Goal: Obtain resource: Download file/media

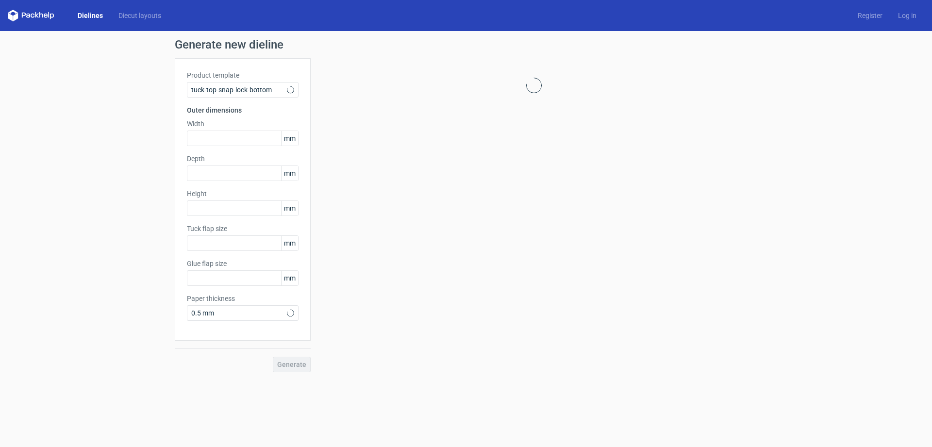
type input "15"
type input "10"
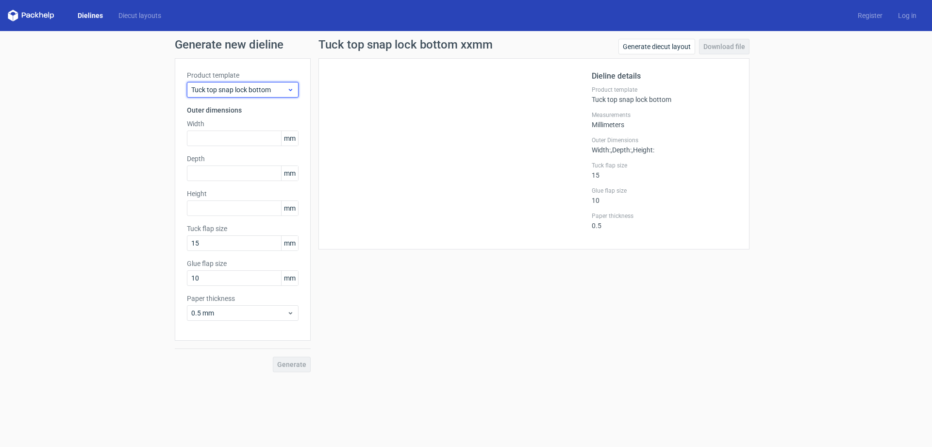
click at [241, 92] on span "Tuck top snap lock bottom" at bounding box center [239, 90] width 96 height 10
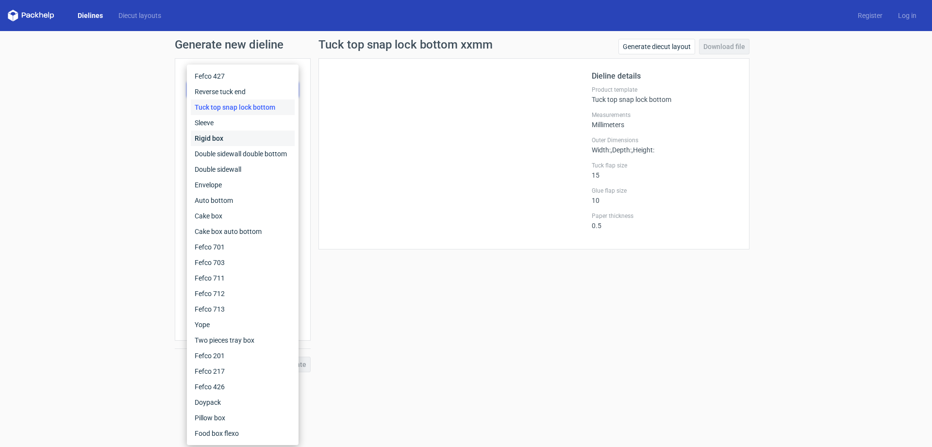
click at [238, 137] on div "Rigid box" at bounding box center [243, 139] width 104 height 16
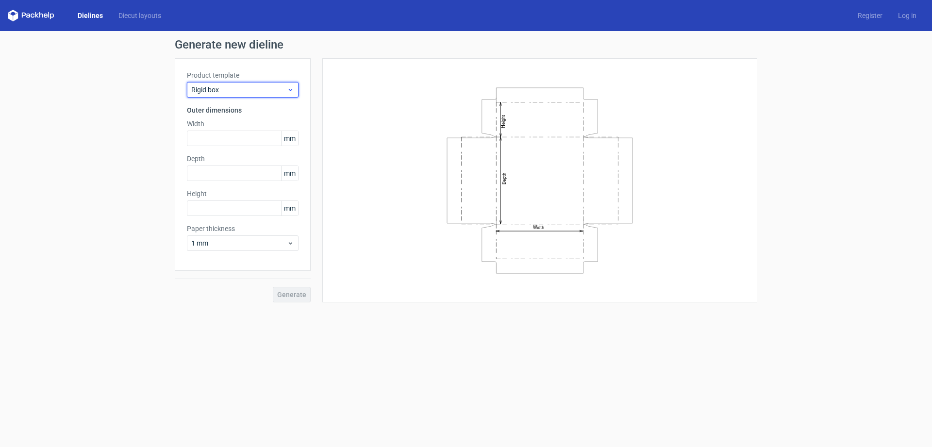
click at [258, 94] on span "Rigid box" at bounding box center [239, 90] width 96 height 10
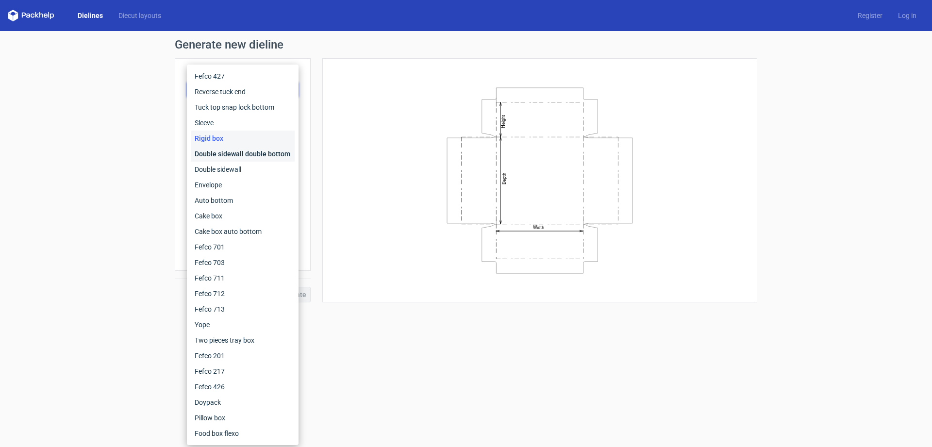
click at [247, 150] on div "Double sidewall double bottom" at bounding box center [243, 154] width 104 height 16
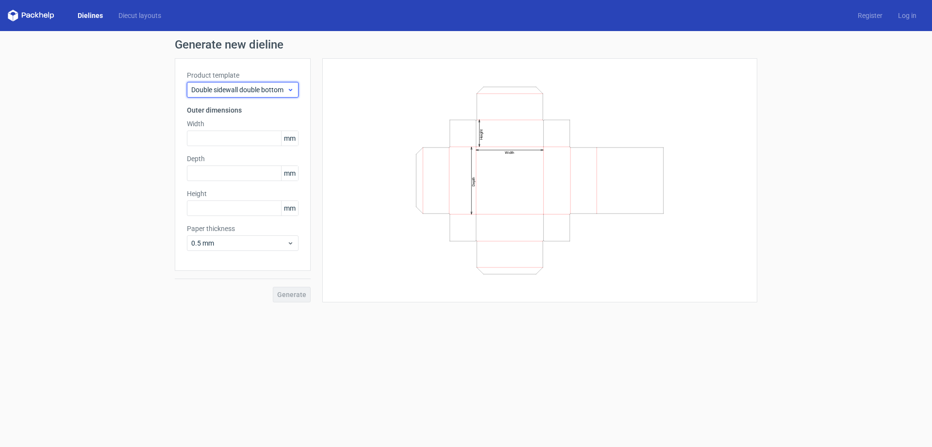
click at [267, 93] on span "Double sidewall double bottom" at bounding box center [239, 90] width 96 height 10
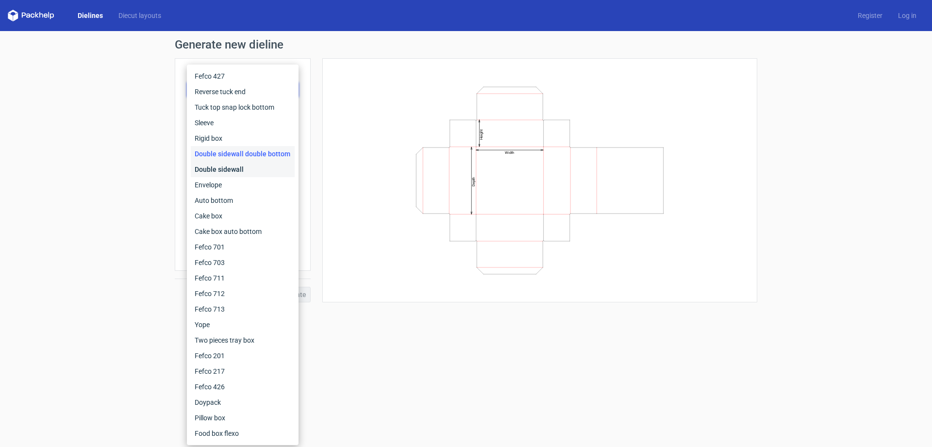
click at [255, 167] on div "Double sidewall" at bounding box center [243, 170] width 104 height 16
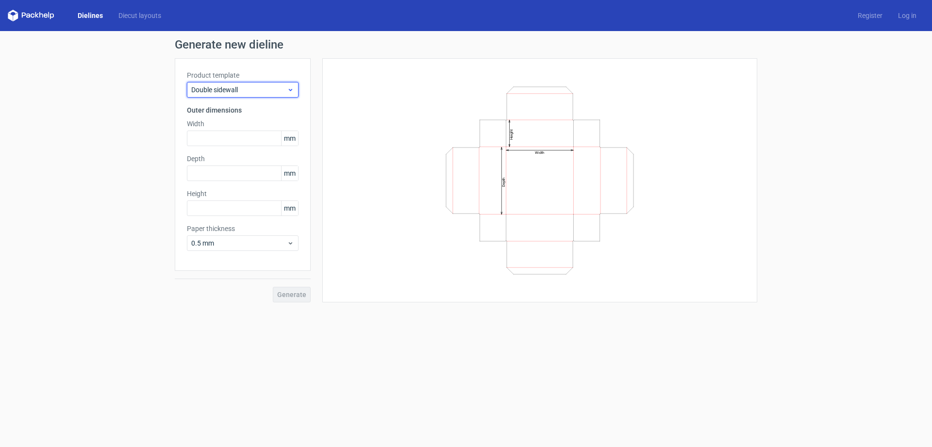
click at [256, 89] on span "Double sidewall" at bounding box center [239, 90] width 96 height 10
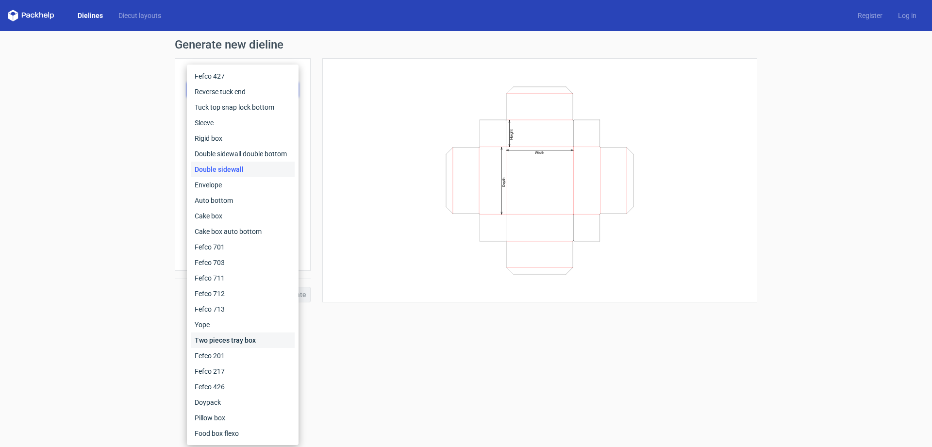
click at [239, 343] on div "Two pieces tray box" at bounding box center [243, 340] width 104 height 16
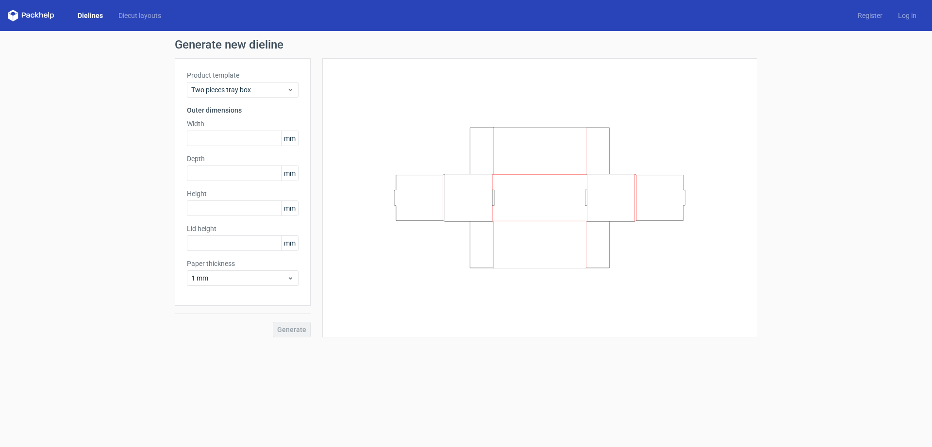
click at [267, 104] on div "Product template Two pieces tray box Outer dimensions Width mm Depth mm Height …" at bounding box center [243, 182] width 136 height 248
click at [273, 99] on div "Product template Two pieces tray box Outer dimensions Width mm Depth mm Height …" at bounding box center [243, 182] width 136 height 248
click at [274, 97] on div "Two pieces tray box" at bounding box center [243, 90] width 112 height 16
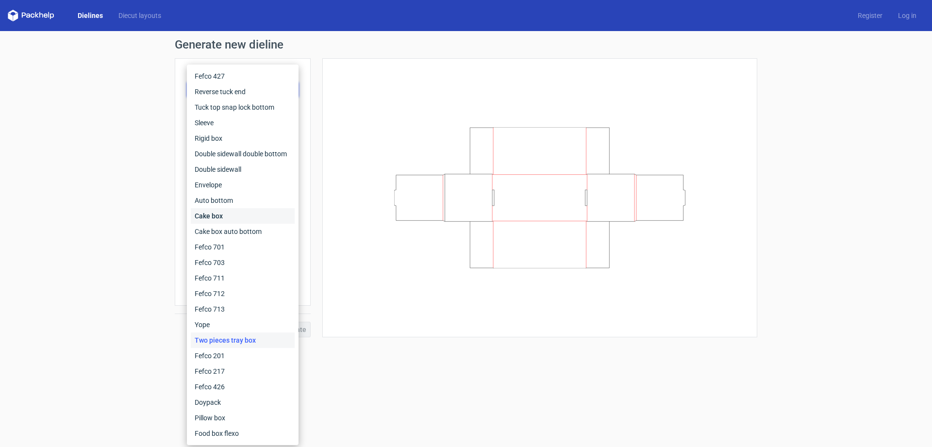
click at [239, 214] on div "Cake box" at bounding box center [243, 216] width 104 height 16
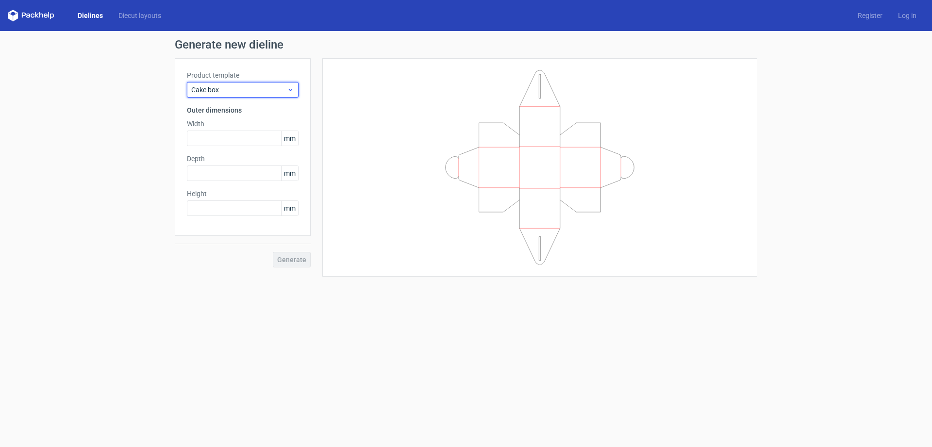
click at [289, 90] on icon at bounding box center [290, 90] width 7 height 8
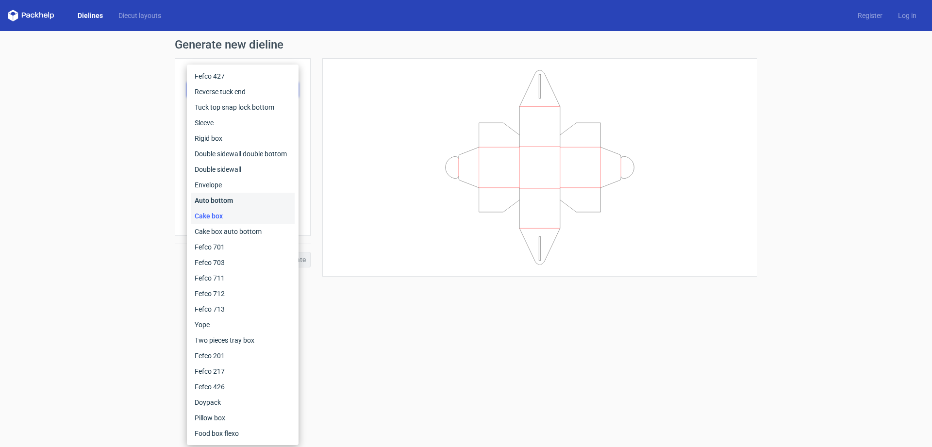
click at [233, 202] on div "Auto bottom" at bounding box center [243, 201] width 104 height 16
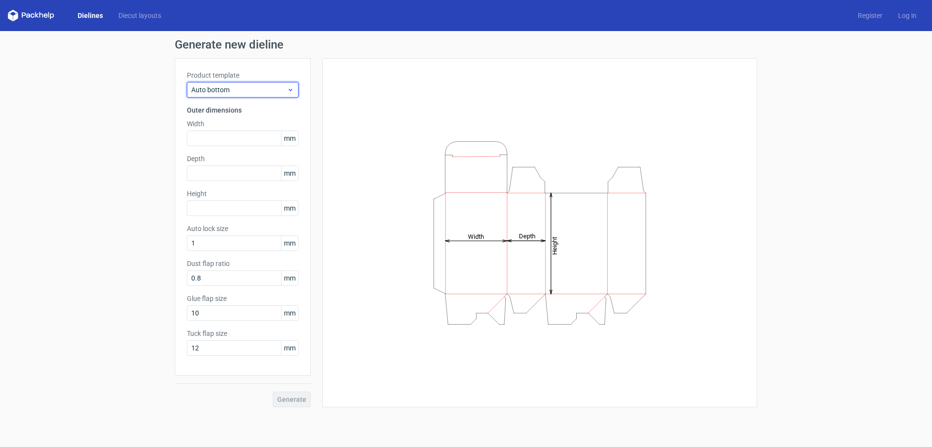
click at [250, 94] on span "Auto bottom" at bounding box center [239, 90] width 96 height 10
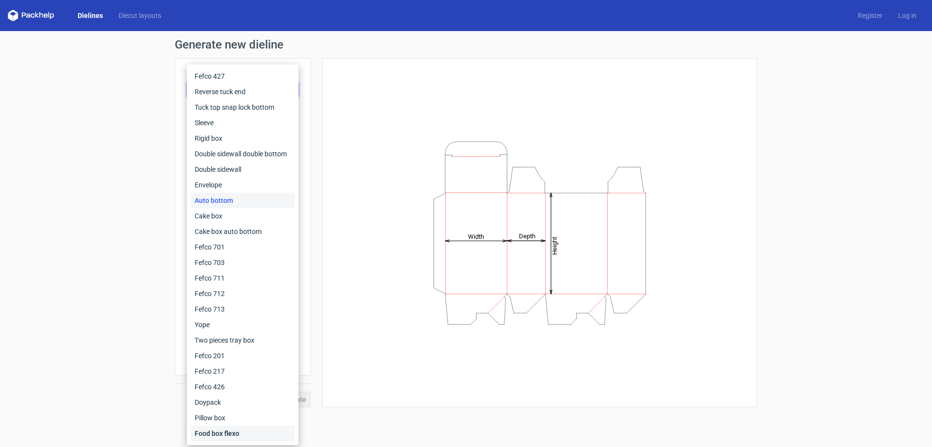
click at [223, 430] on div "Food box flexo" at bounding box center [243, 434] width 104 height 16
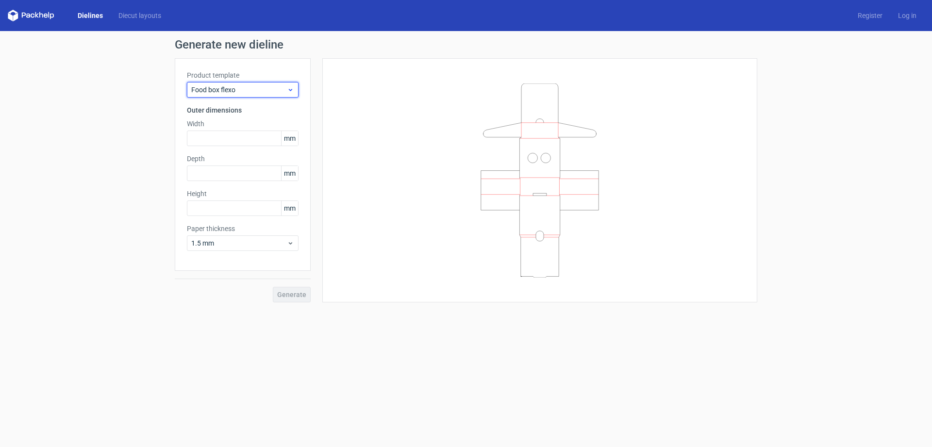
click at [285, 97] on div "Food box flexo" at bounding box center [243, 90] width 112 height 16
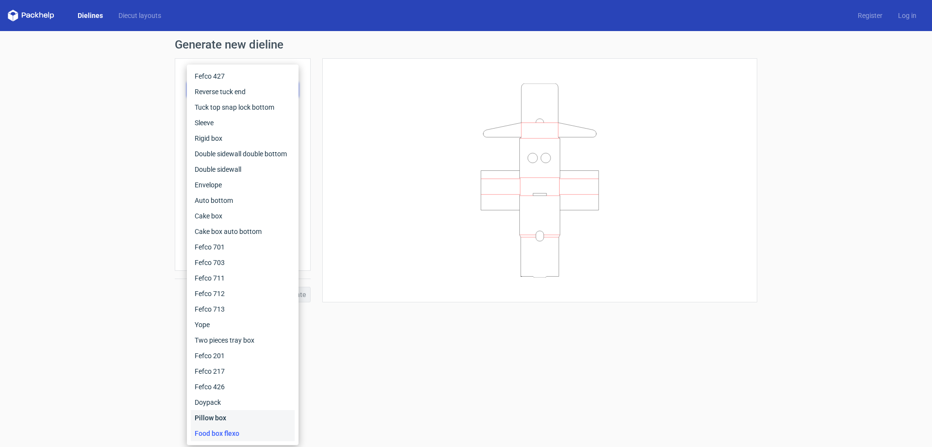
click at [225, 421] on div "Pillow box" at bounding box center [243, 418] width 104 height 16
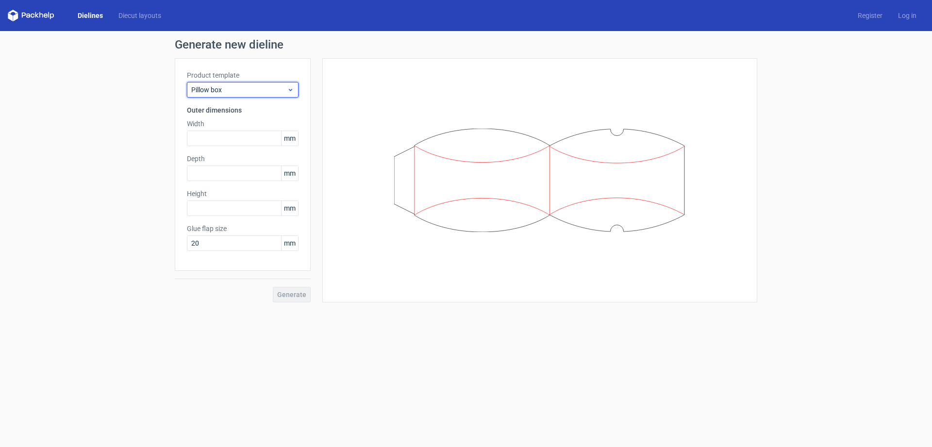
click at [271, 88] on span "Pillow box" at bounding box center [239, 90] width 96 height 10
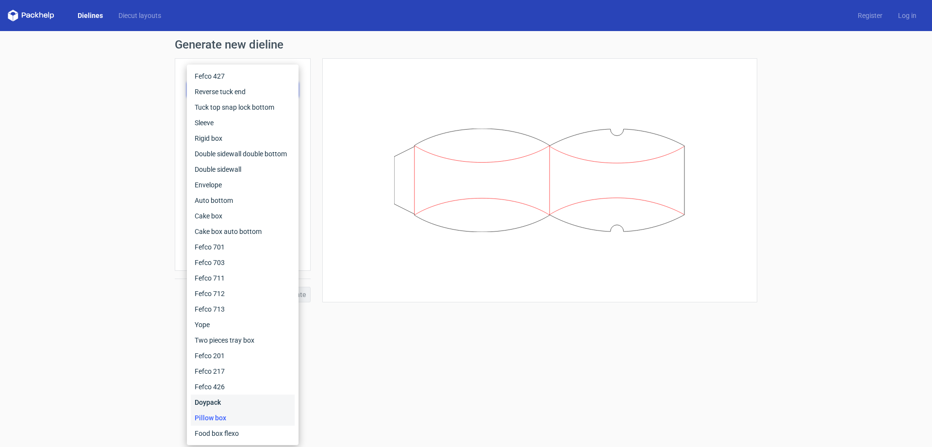
click at [220, 403] on div "Doypack" at bounding box center [243, 403] width 104 height 16
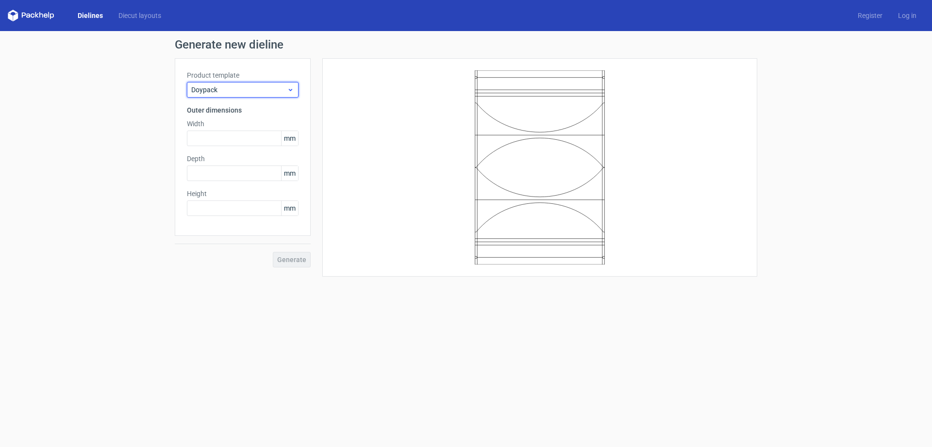
click at [271, 86] on span "Doypack" at bounding box center [239, 90] width 96 height 10
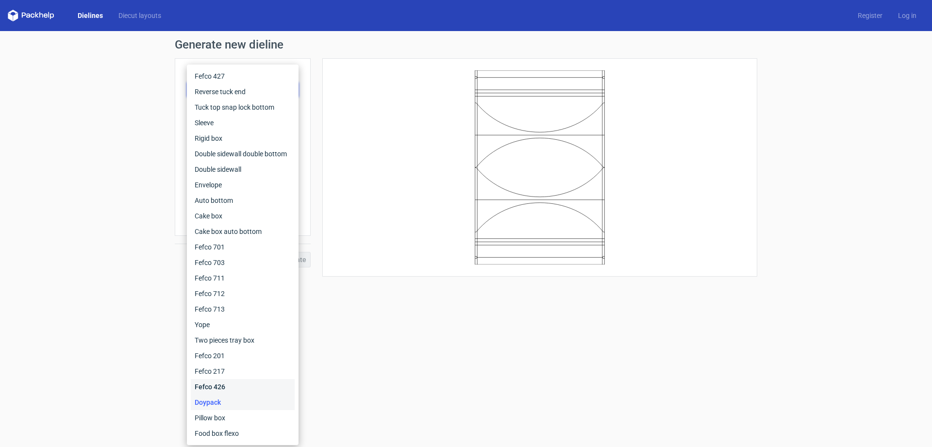
click at [230, 390] on div "Fefco 426" at bounding box center [243, 387] width 104 height 16
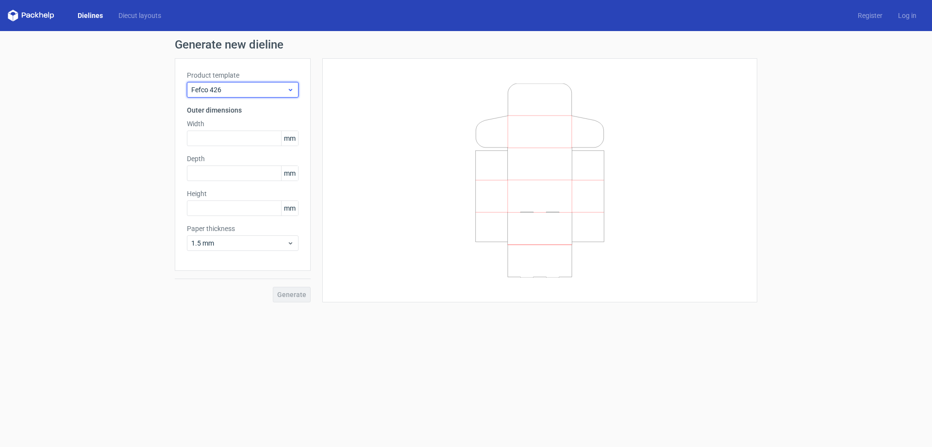
click at [268, 94] on span "Fefco 426" at bounding box center [239, 90] width 96 height 10
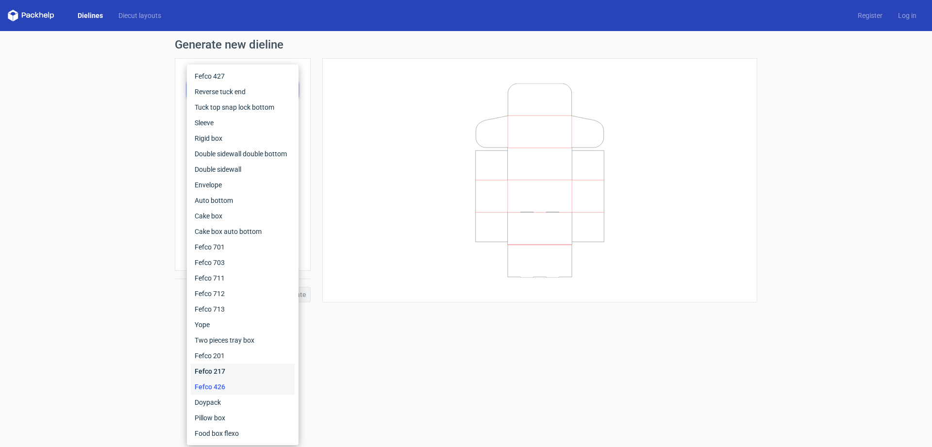
click at [232, 372] on div "Fefco 217" at bounding box center [243, 372] width 104 height 16
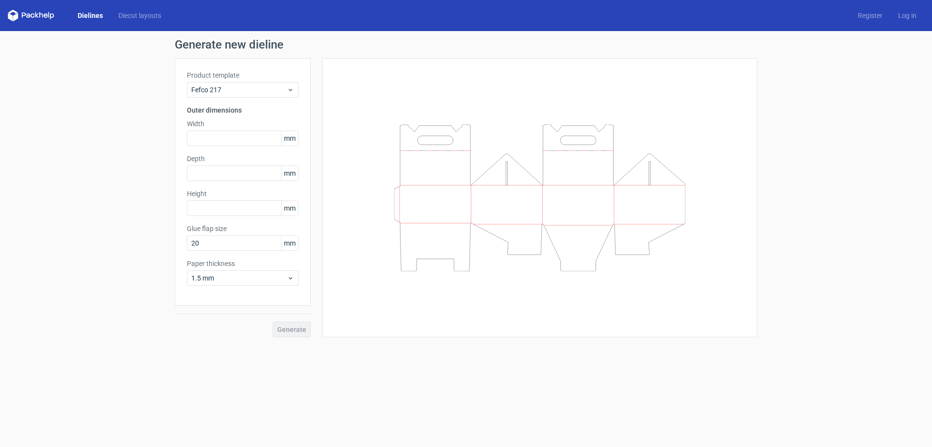
click at [280, 80] on label "Product template" at bounding box center [243, 75] width 112 height 10
click at [278, 87] on span "Fefco 217" at bounding box center [239, 90] width 96 height 10
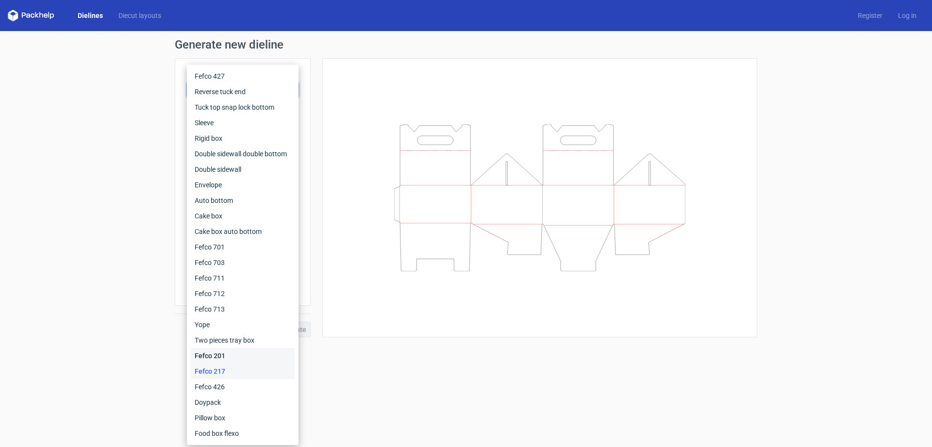
click at [227, 358] on div "Fefco 201" at bounding box center [243, 356] width 104 height 16
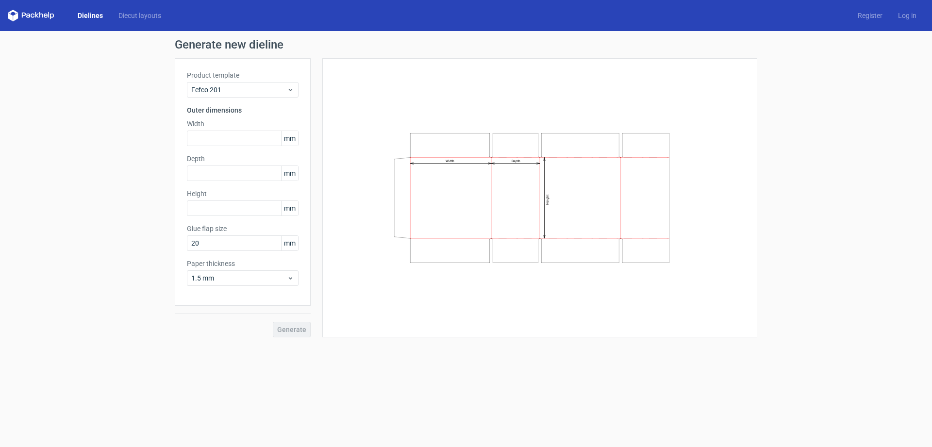
click at [296, 100] on div "Product template Fefco 201 Outer dimensions Width mm Depth mm Height mm Glue fl…" at bounding box center [243, 182] width 136 height 248
click at [289, 97] on div "Fefco 201" at bounding box center [243, 90] width 112 height 16
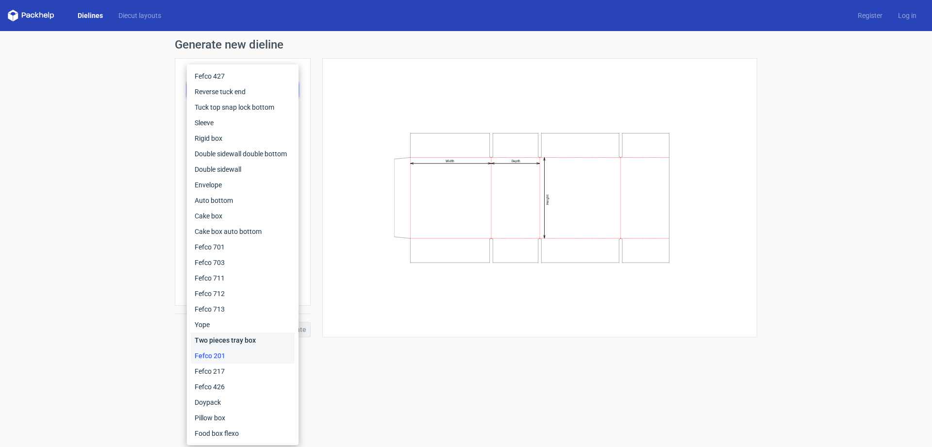
click at [220, 341] on div "Two pieces tray box" at bounding box center [243, 340] width 104 height 16
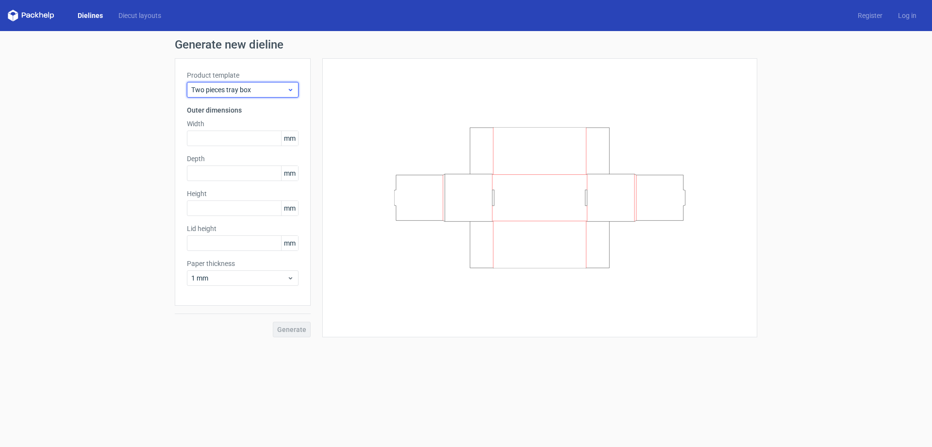
click at [241, 95] on div "Two pieces tray box" at bounding box center [243, 90] width 112 height 16
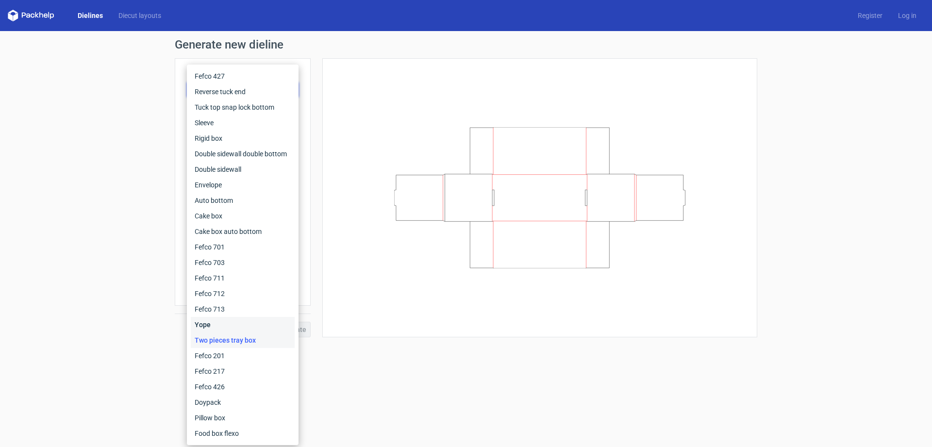
click at [235, 318] on div "Yope" at bounding box center [243, 325] width 104 height 16
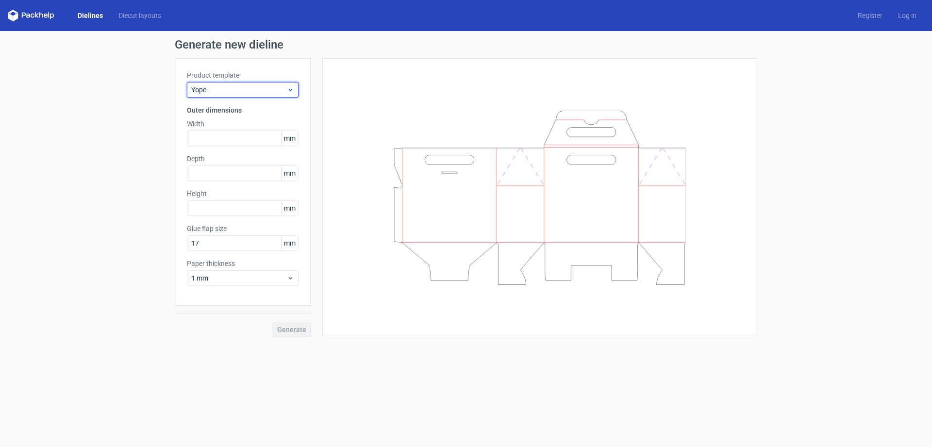
click at [261, 91] on span "Yope" at bounding box center [239, 90] width 96 height 10
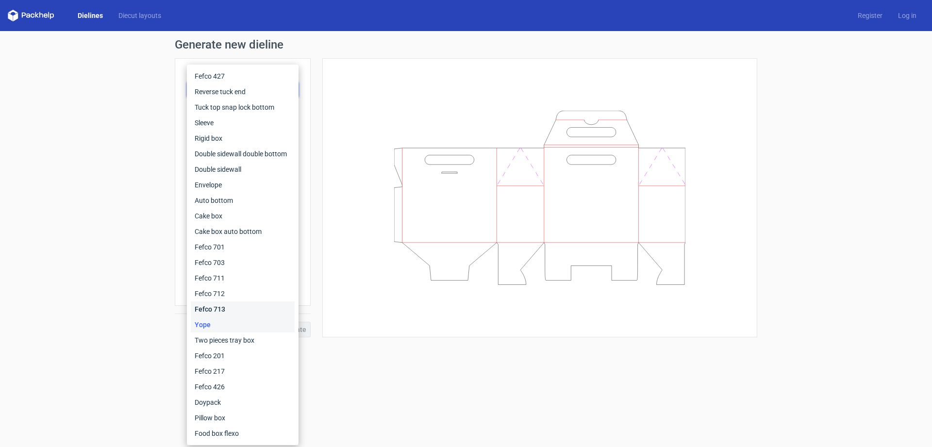
click at [237, 303] on div "Fefco 713" at bounding box center [243, 309] width 104 height 16
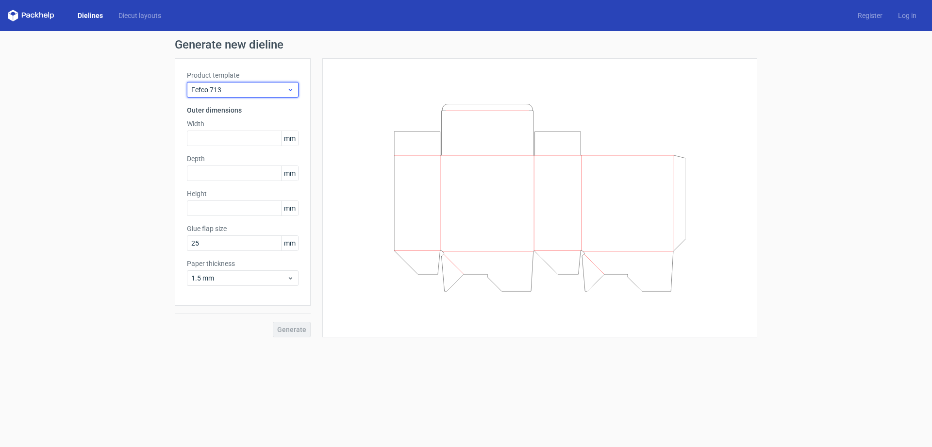
click at [260, 87] on span "Fefco 713" at bounding box center [239, 90] width 96 height 10
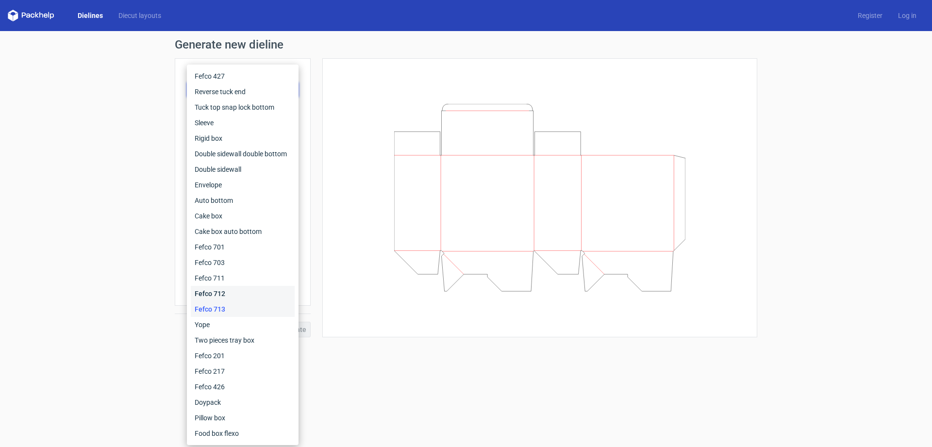
click at [229, 291] on div "Fefco 712" at bounding box center [243, 294] width 104 height 16
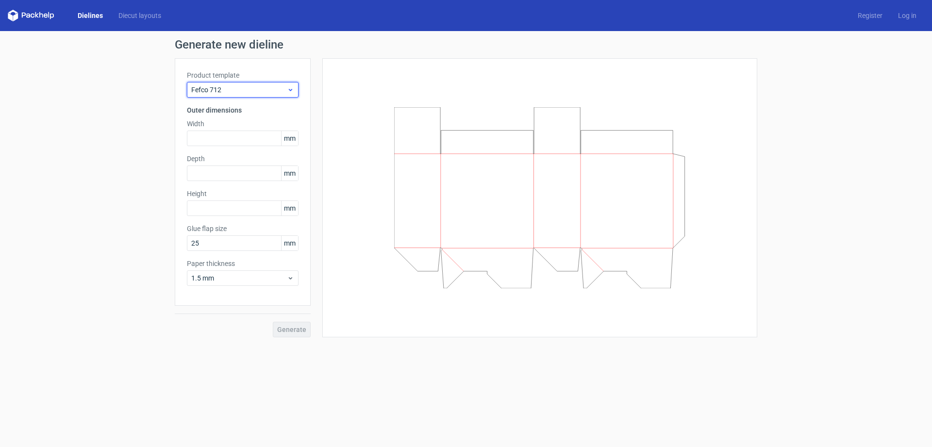
click at [276, 85] on span "Fefco 712" at bounding box center [239, 90] width 96 height 10
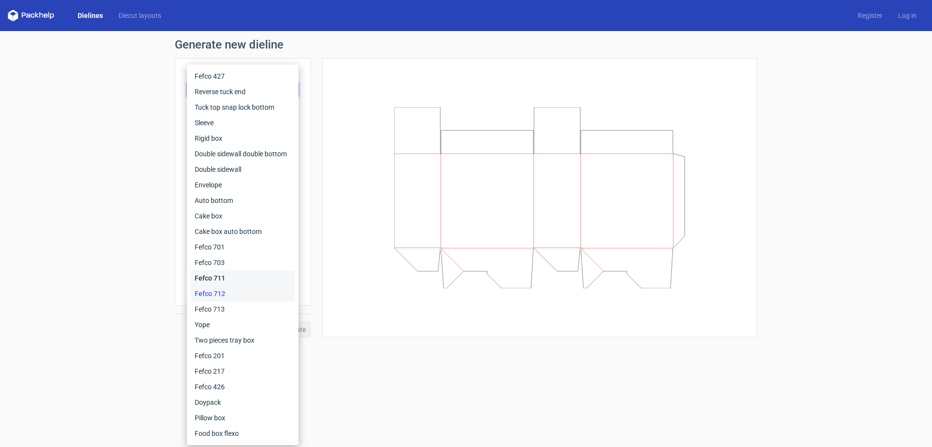
click at [218, 279] on div "Fefco 711" at bounding box center [243, 278] width 104 height 16
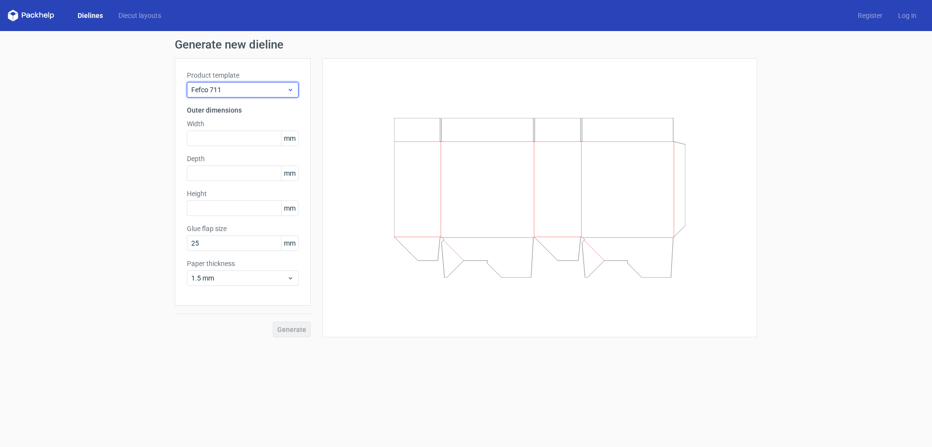
click at [294, 87] on icon at bounding box center [290, 90] width 7 height 8
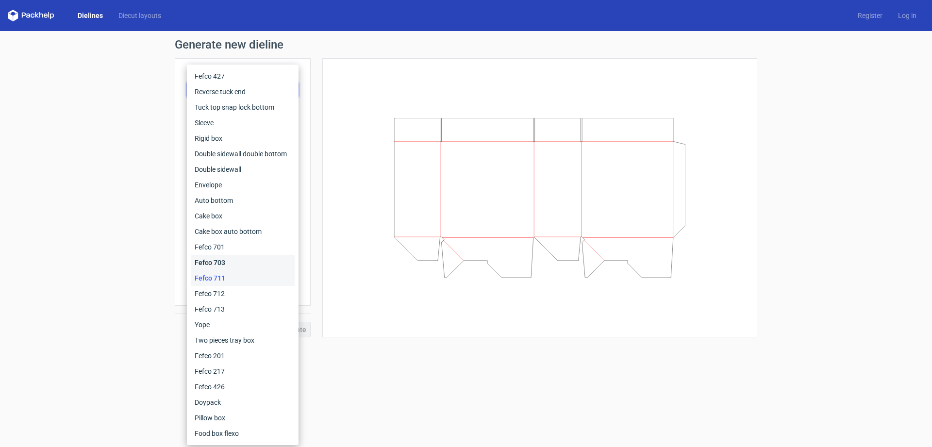
drag, startPoint x: 239, startPoint y: 258, endPoint x: 246, endPoint y: 257, distance: 6.4
click at [243, 258] on div "Fefco 703" at bounding box center [243, 263] width 104 height 16
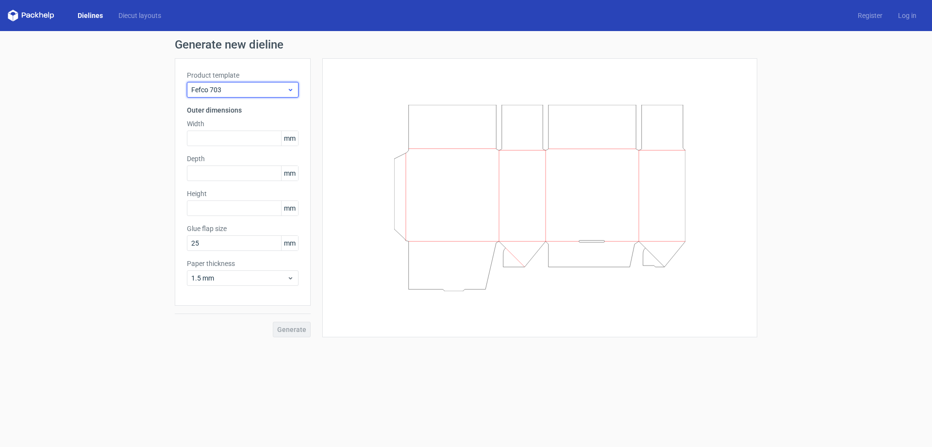
click at [281, 90] on span "Fefco 703" at bounding box center [239, 90] width 96 height 10
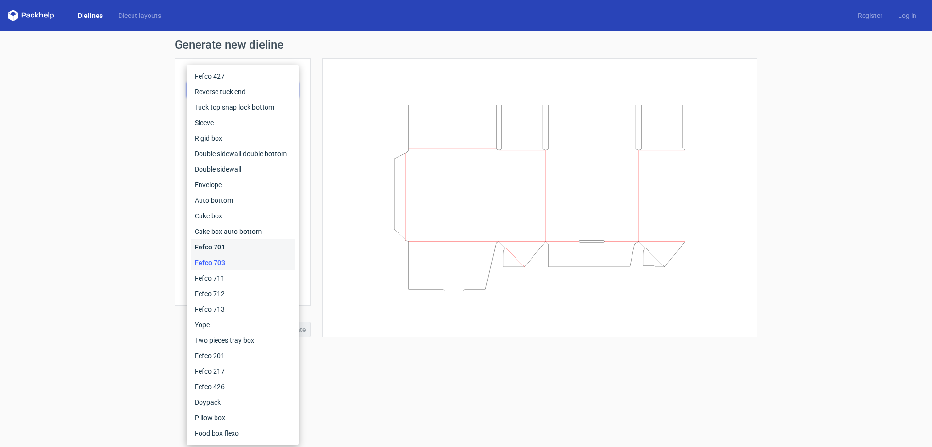
click at [249, 248] on div "Fefco 701" at bounding box center [243, 247] width 104 height 16
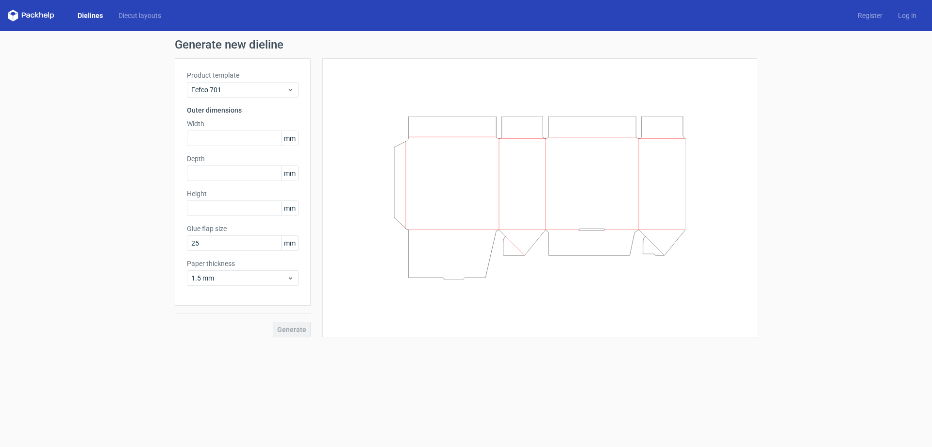
click at [260, 69] on div "Product template Fefco 701 Outer dimensions Width mm Depth mm Height mm Glue fl…" at bounding box center [243, 182] width 136 height 248
click at [254, 100] on div "Product template Fefco 701 Outer dimensions Width mm Depth mm Height mm Glue fl…" at bounding box center [243, 182] width 136 height 248
click at [278, 81] on div "Product template Fefco 701" at bounding box center [243, 83] width 112 height 27
click at [277, 90] on span "Fefco 701" at bounding box center [239, 90] width 96 height 10
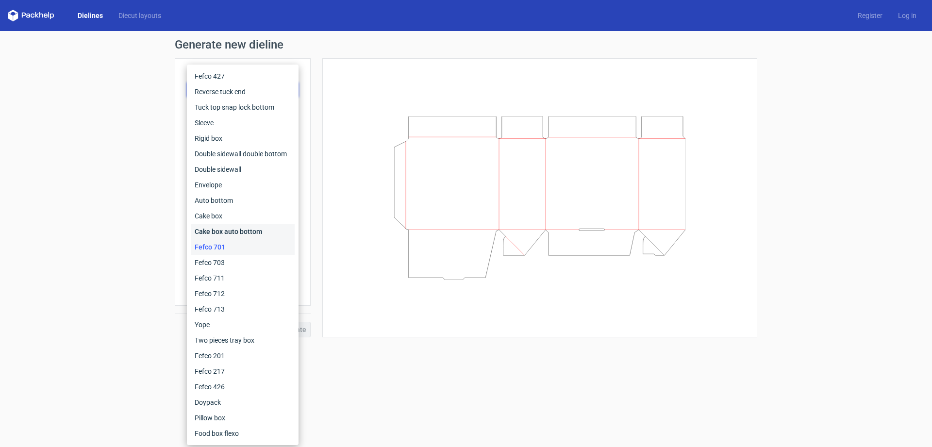
click at [250, 229] on div "Cake box auto bottom" at bounding box center [243, 232] width 104 height 16
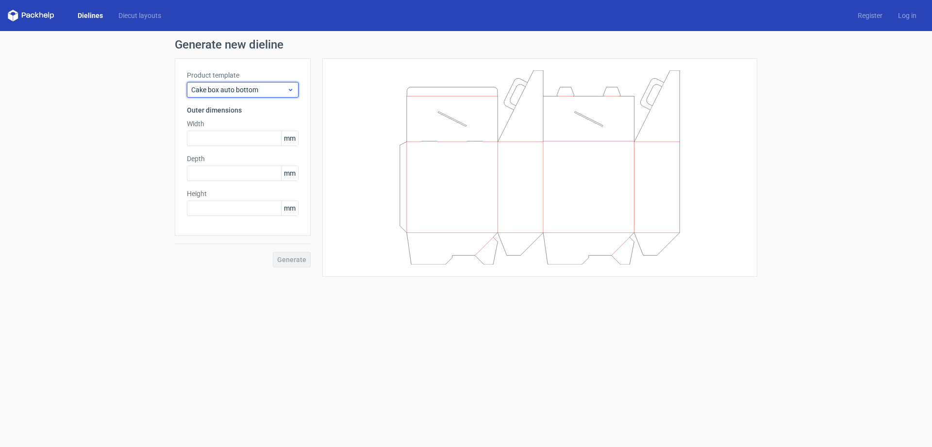
click at [260, 83] on div "Cake box auto bottom" at bounding box center [243, 90] width 112 height 16
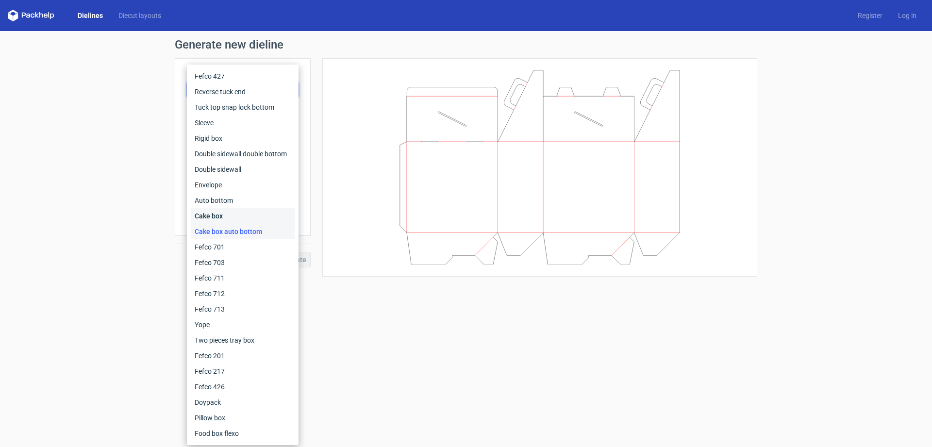
click at [241, 213] on div "Cake box" at bounding box center [243, 216] width 104 height 16
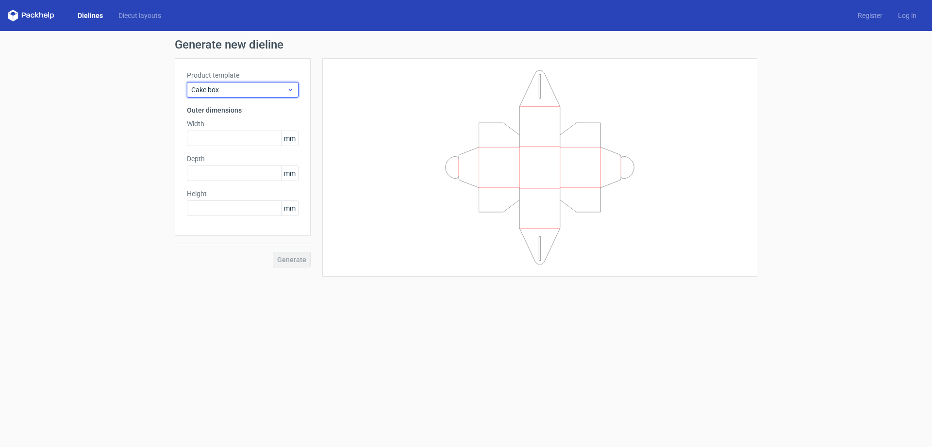
click at [262, 93] on span "Cake box" at bounding box center [239, 90] width 96 height 10
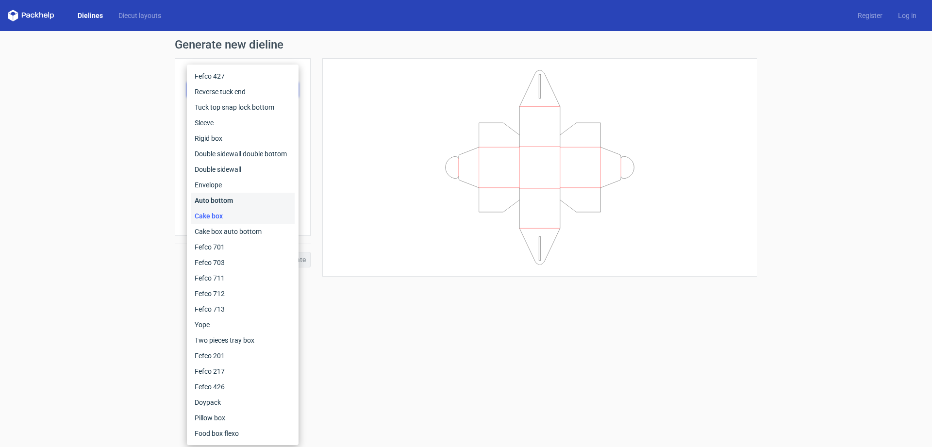
click at [225, 198] on div "Auto bottom" at bounding box center [243, 201] width 104 height 16
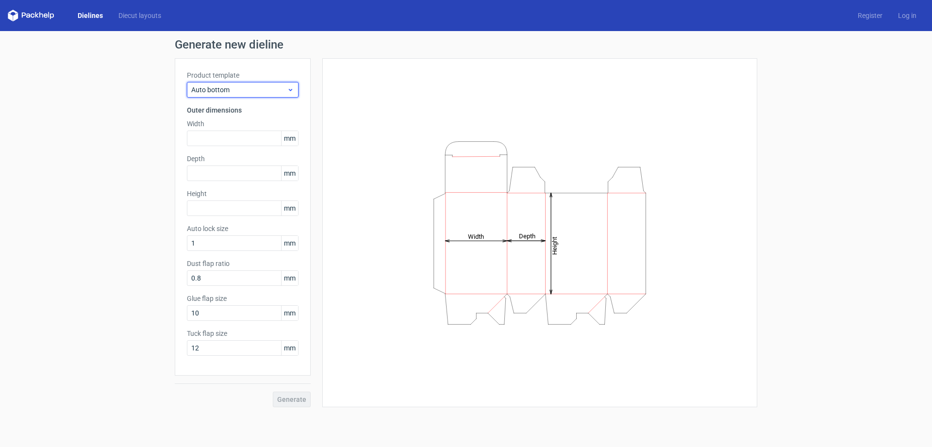
click at [240, 90] on span "Auto bottom" at bounding box center [239, 90] width 96 height 10
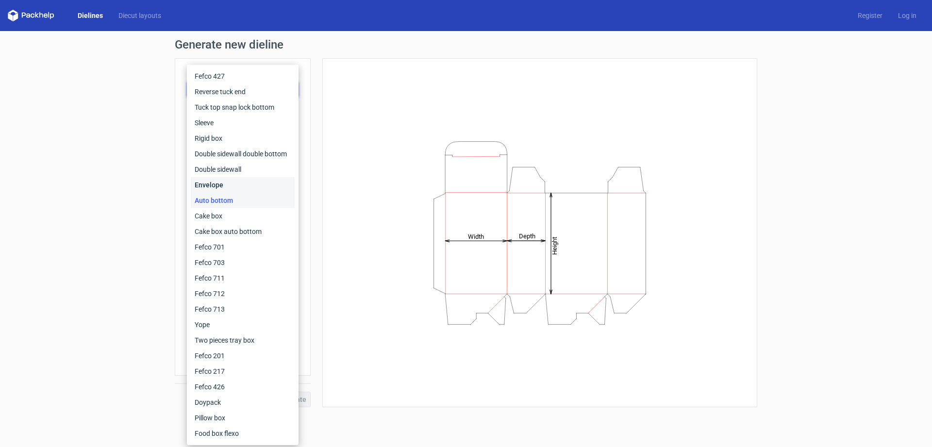
click at [228, 184] on div "Envelope" at bounding box center [243, 185] width 104 height 16
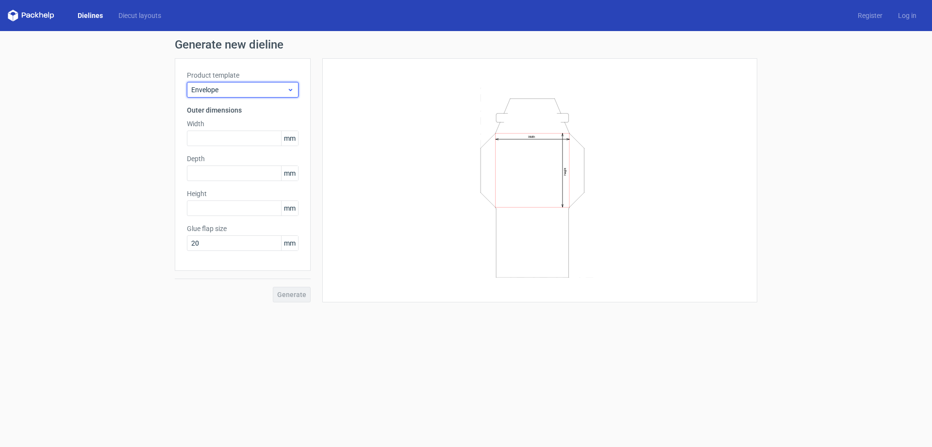
click at [234, 92] on span "Envelope" at bounding box center [239, 90] width 96 height 10
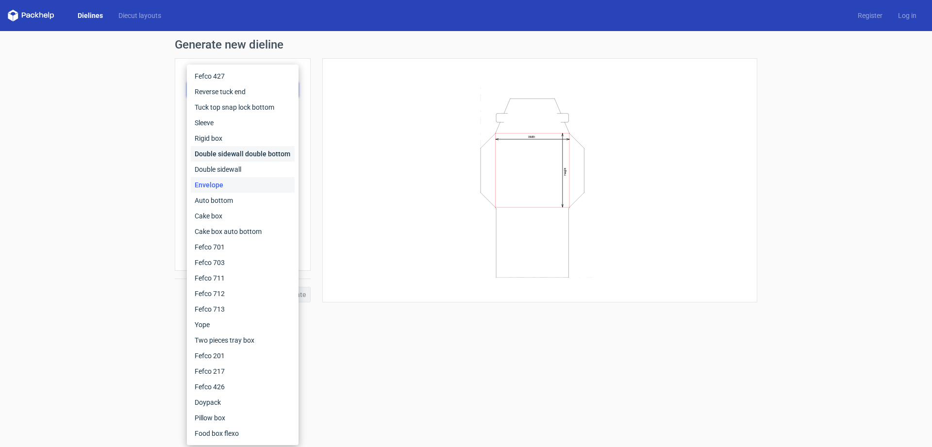
click at [232, 159] on div "Double sidewall double bottom" at bounding box center [243, 154] width 104 height 16
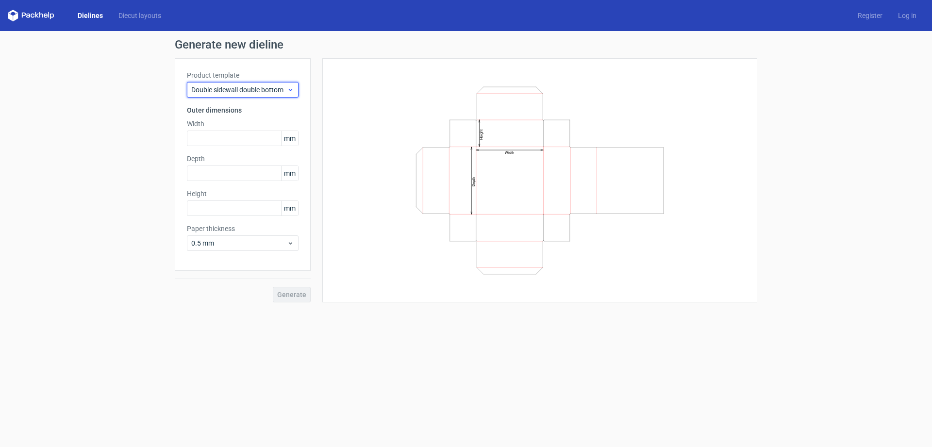
click at [246, 91] on span "Double sidewall double bottom" at bounding box center [239, 90] width 96 height 10
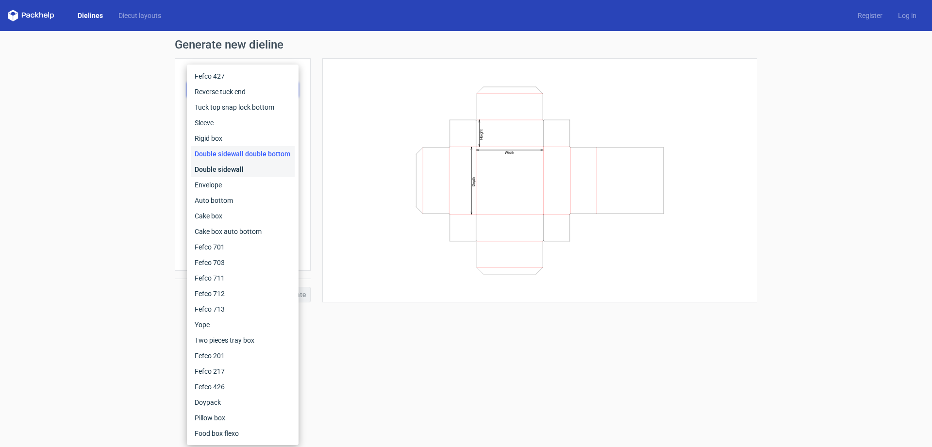
click at [238, 170] on div "Double sidewall" at bounding box center [243, 170] width 104 height 16
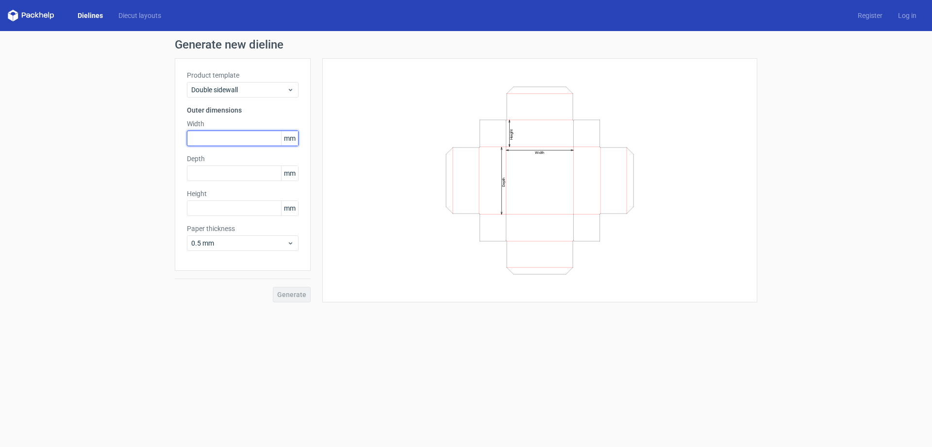
click at [235, 139] on input "text" at bounding box center [243, 139] width 112 height 16
type input "150"
type input "99"
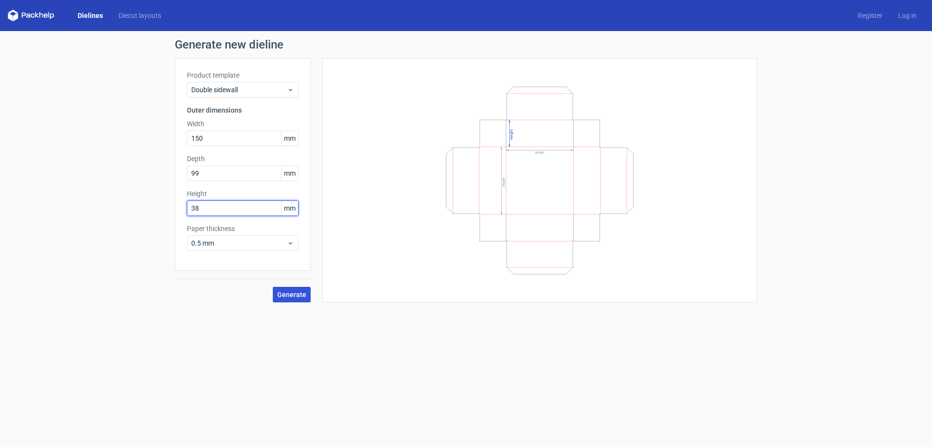
type input "38"
click at [296, 298] on span "Generate" at bounding box center [291, 294] width 29 height 7
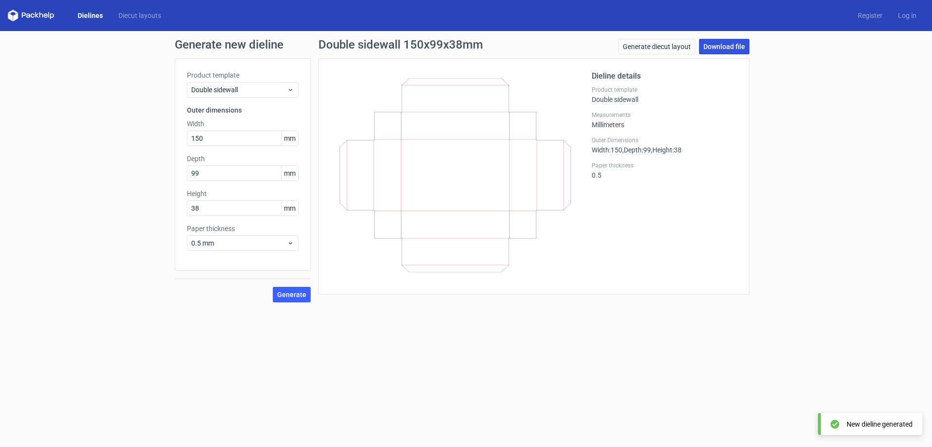
click at [725, 44] on link "Download file" at bounding box center [724, 47] width 50 height 16
click at [268, 90] on span "Double sidewall" at bounding box center [239, 90] width 96 height 10
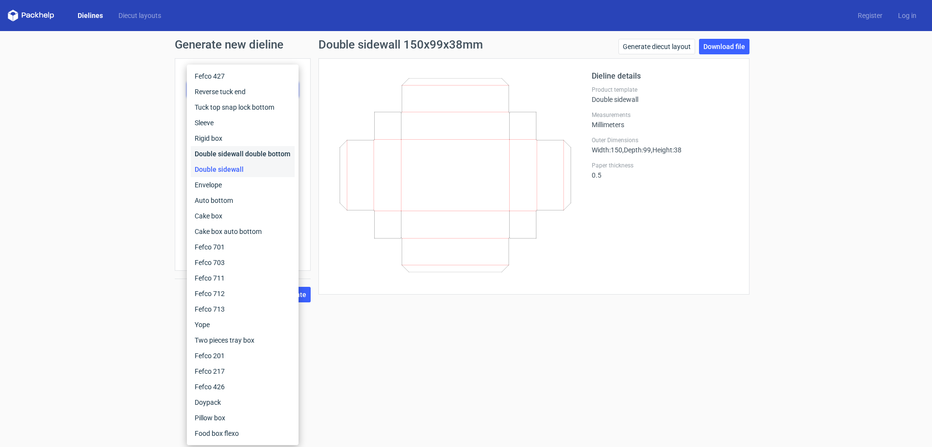
click at [249, 154] on div "Double sidewall double bottom" at bounding box center [243, 154] width 104 height 16
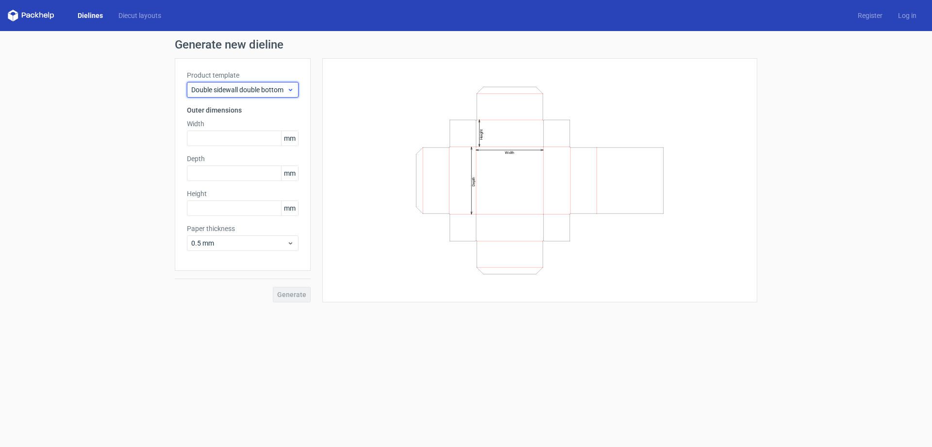
click at [259, 93] on span "Double sidewall double bottom" at bounding box center [239, 90] width 96 height 10
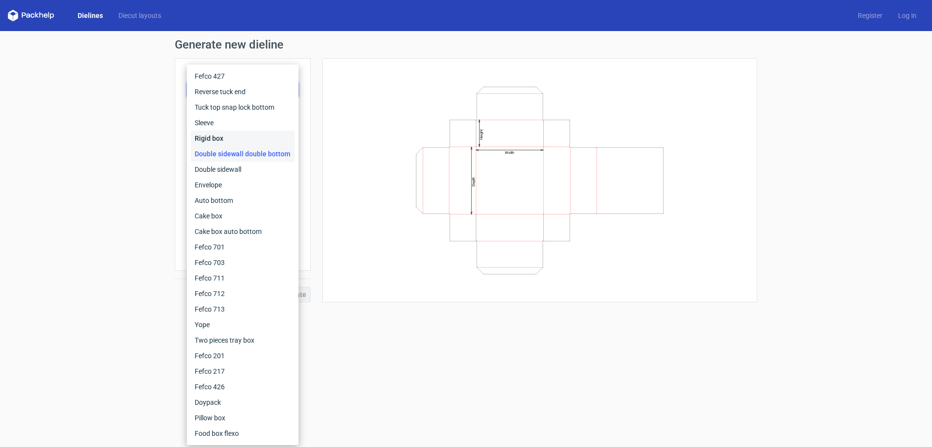
click at [239, 139] on div "Rigid box" at bounding box center [243, 139] width 104 height 16
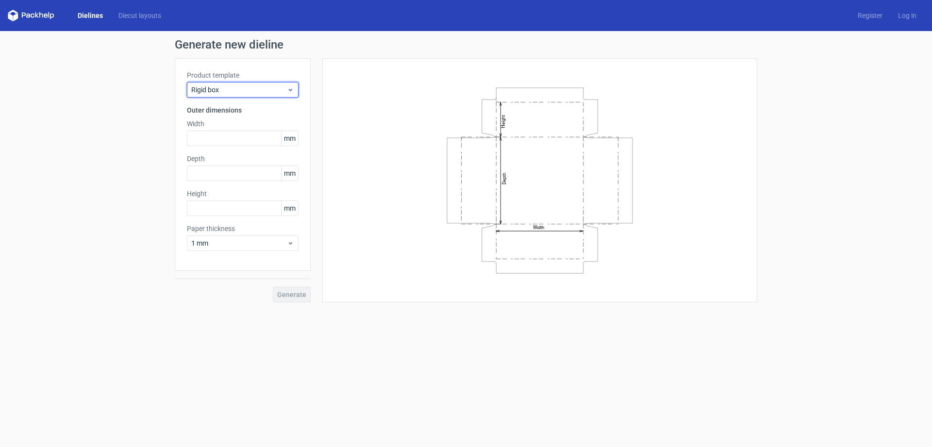
click at [258, 90] on span "Rigid box" at bounding box center [239, 90] width 96 height 10
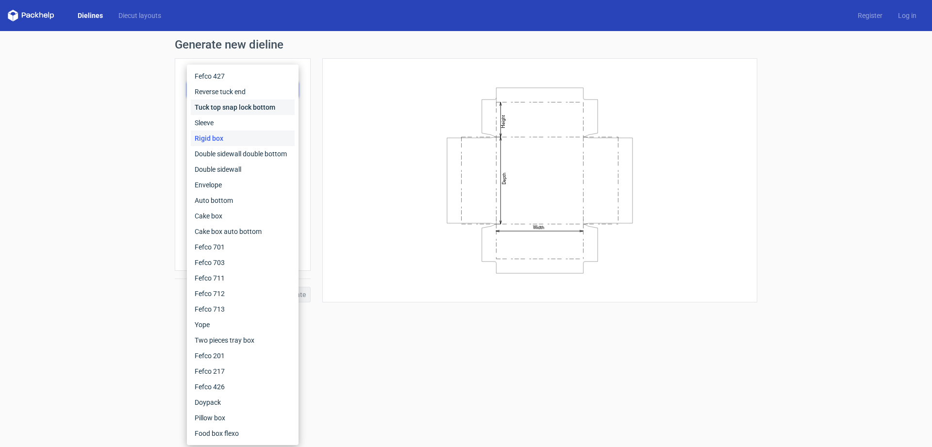
click at [249, 103] on div "Tuck top snap lock bottom" at bounding box center [243, 107] width 104 height 16
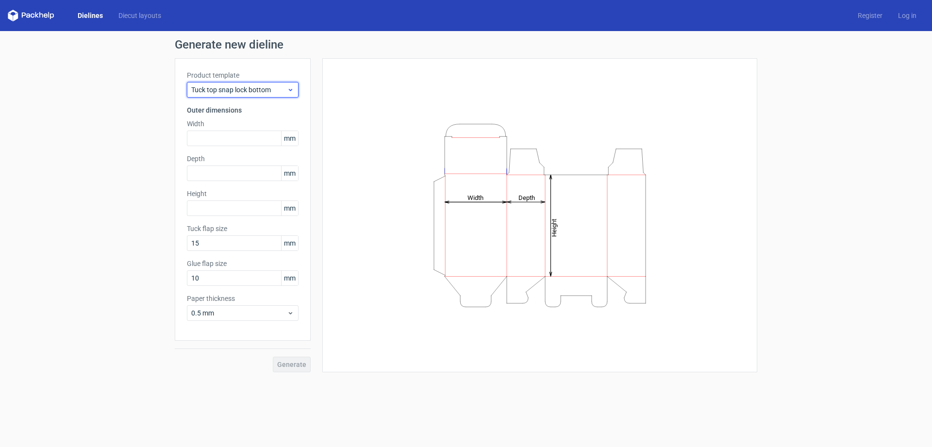
click at [254, 88] on span "Tuck top snap lock bottom" at bounding box center [239, 90] width 96 height 10
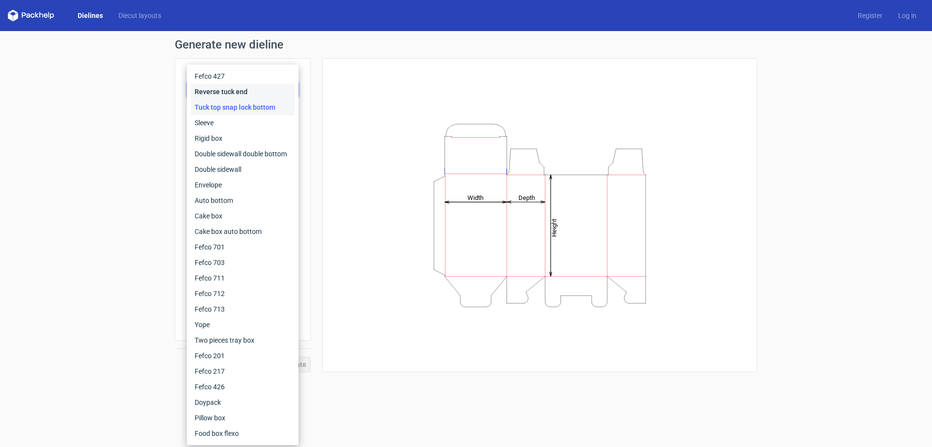
click at [247, 92] on div "Reverse tuck end" at bounding box center [243, 92] width 104 height 16
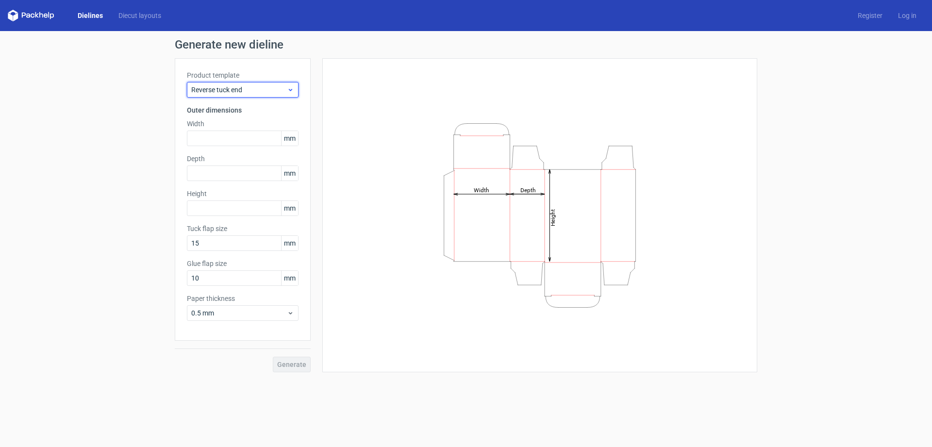
click at [256, 83] on div "Reverse tuck end" at bounding box center [243, 90] width 112 height 16
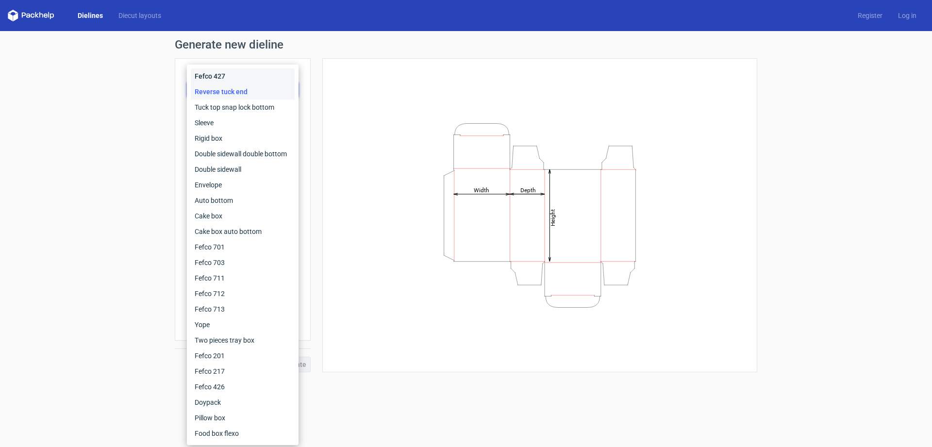
click at [237, 69] on div "Fefco 427" at bounding box center [243, 76] width 104 height 16
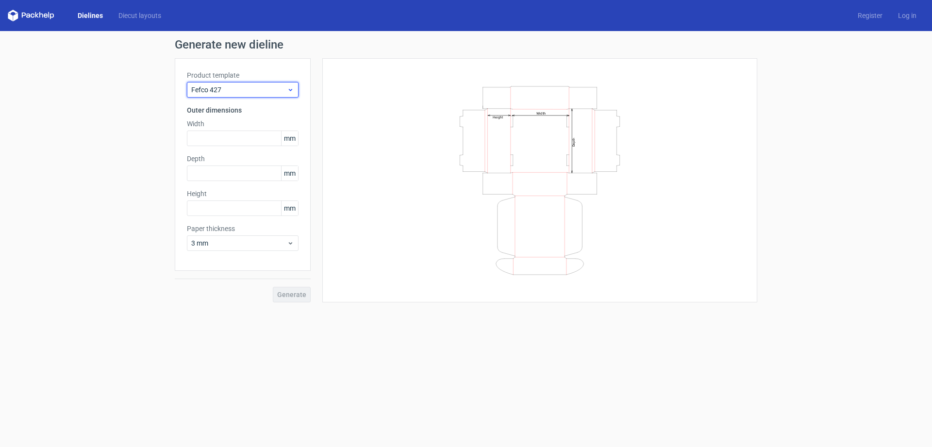
click at [279, 92] on span "Fefco 427" at bounding box center [239, 90] width 96 height 10
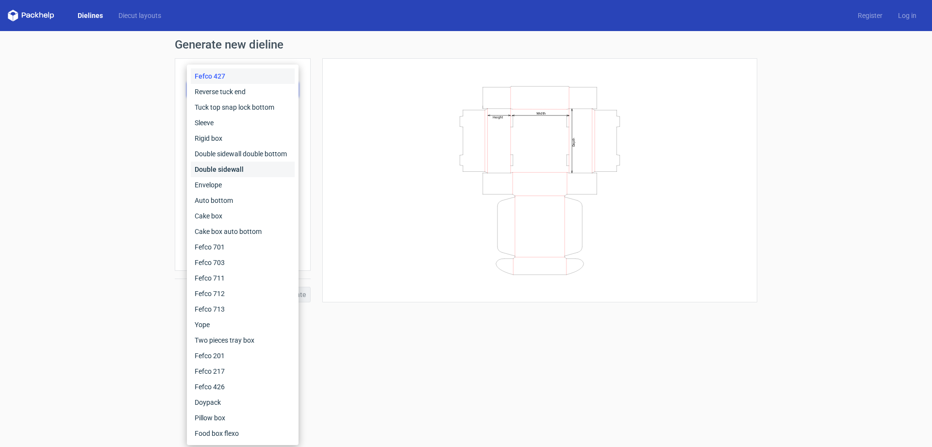
click at [238, 172] on div "Double sidewall" at bounding box center [243, 170] width 104 height 16
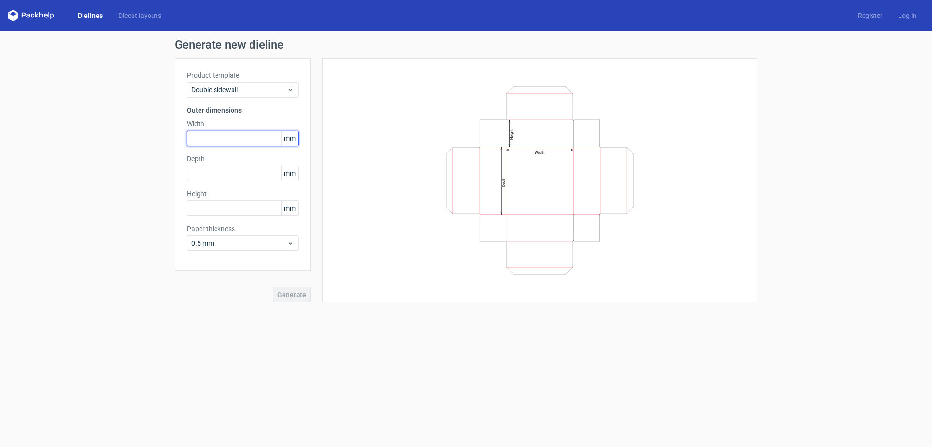
click at [242, 137] on input "text" at bounding box center [243, 139] width 112 height 16
type input "146"
type input "96"
type input "56"
click at [273, 287] on button "Generate" at bounding box center [292, 295] width 38 height 16
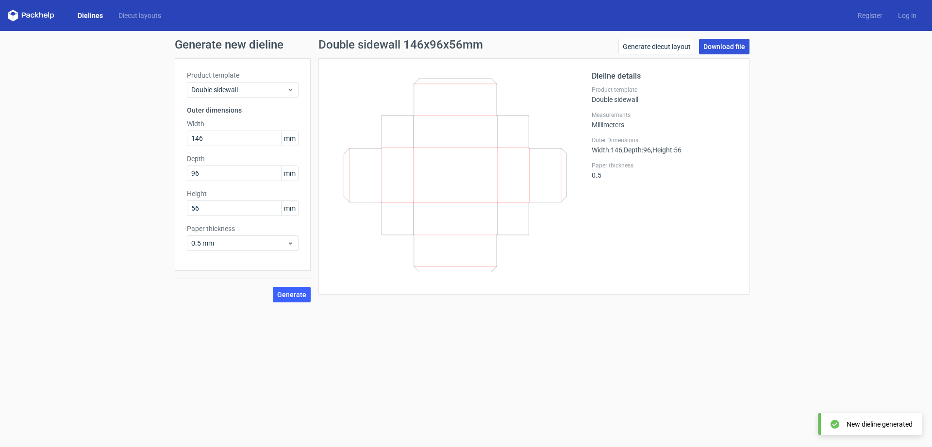
click at [720, 44] on link "Download file" at bounding box center [724, 47] width 50 height 16
